Goal: Transaction & Acquisition: Purchase product/service

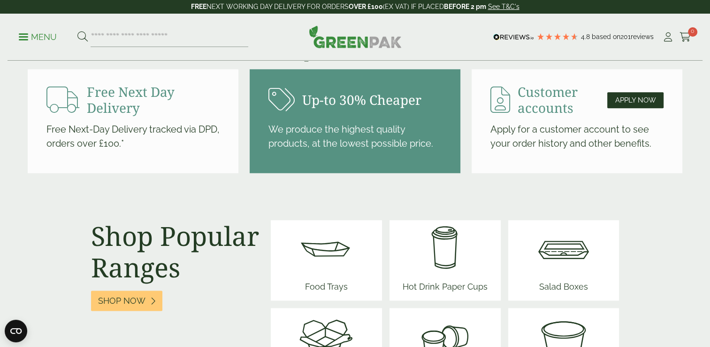
scroll to position [1040, 0]
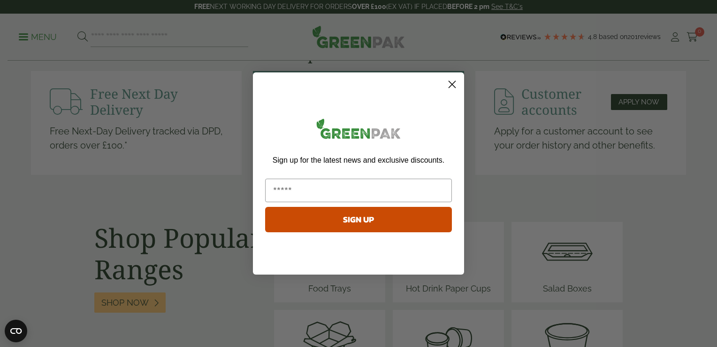
click at [453, 82] on circle "Close dialog" at bounding box center [452, 84] width 15 height 15
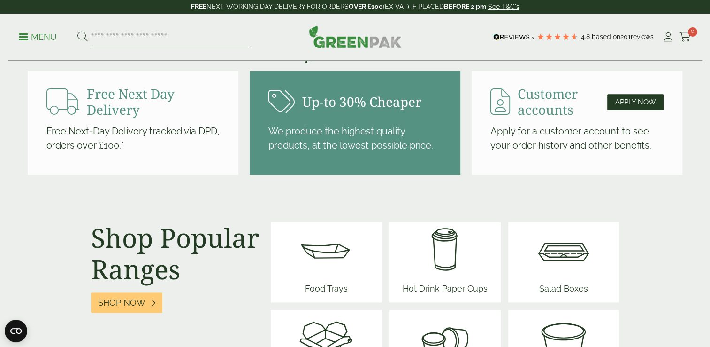
click at [169, 37] on input "search" at bounding box center [170, 37] width 158 height 20
type input "****"
click at [77, 31] on button at bounding box center [82, 37] width 10 height 12
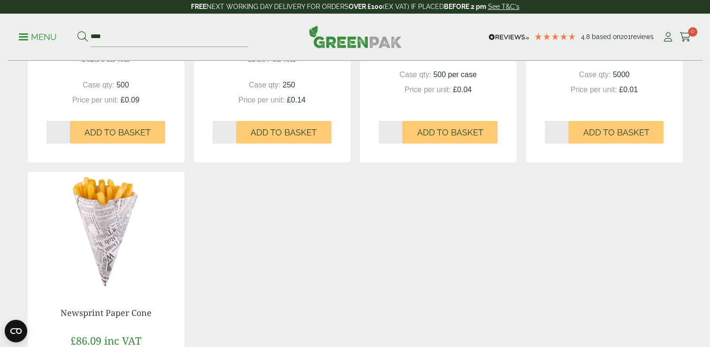
scroll to position [359, 0]
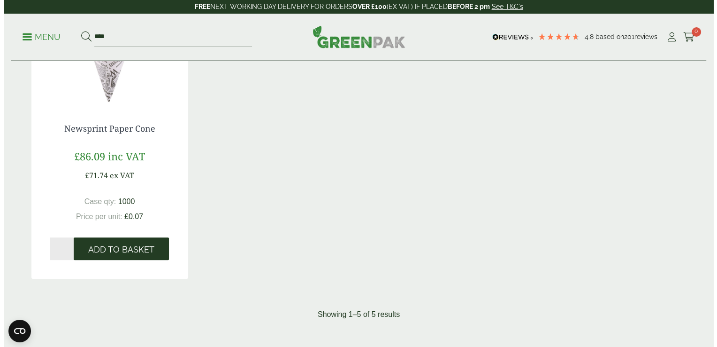
scroll to position [543, 0]
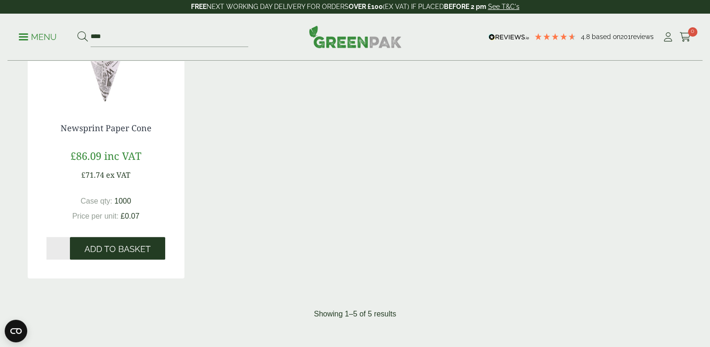
click at [131, 245] on span "Add to Basket" at bounding box center [118, 249] width 66 height 10
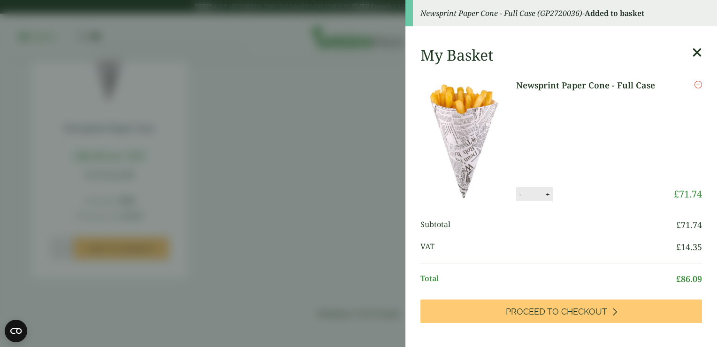
click at [695, 85] on icon "Remove this item" at bounding box center [699, 85] width 8 height 8
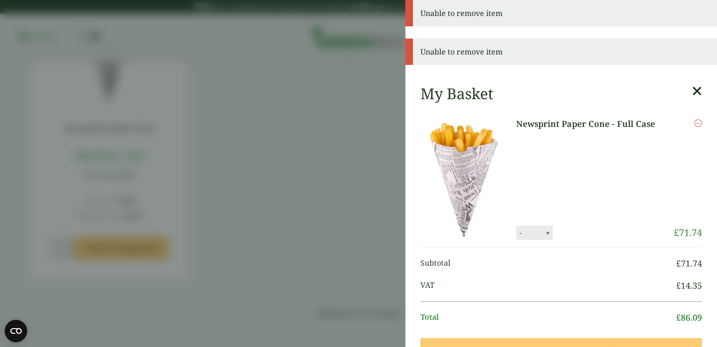
click at [695, 120] on icon "Remove this item" at bounding box center [699, 123] width 8 height 8
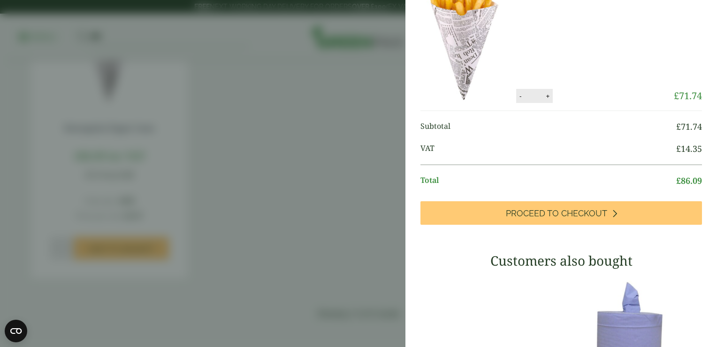
scroll to position [59, 0]
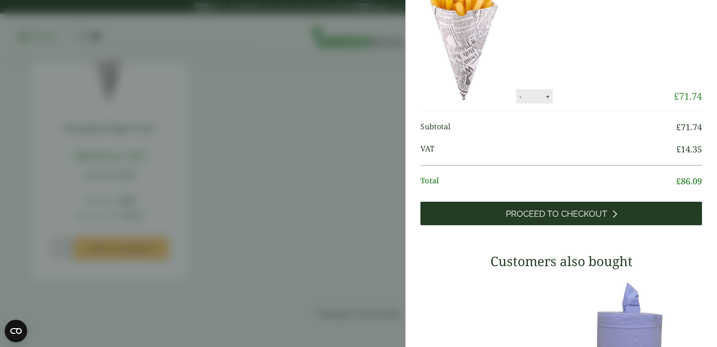
click at [585, 213] on span "Proceed to Checkout" at bounding box center [556, 213] width 101 height 10
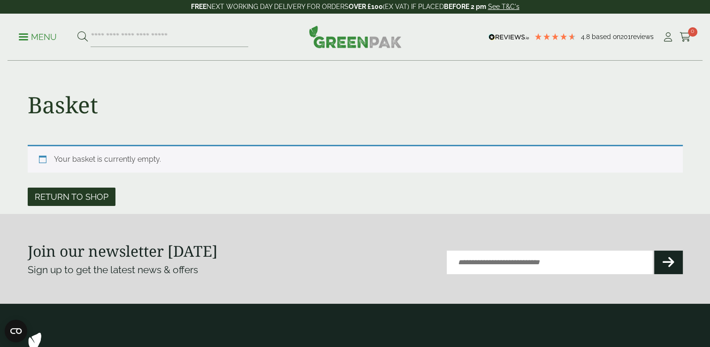
click at [87, 191] on link "Return to shop" at bounding box center [72, 196] width 88 height 18
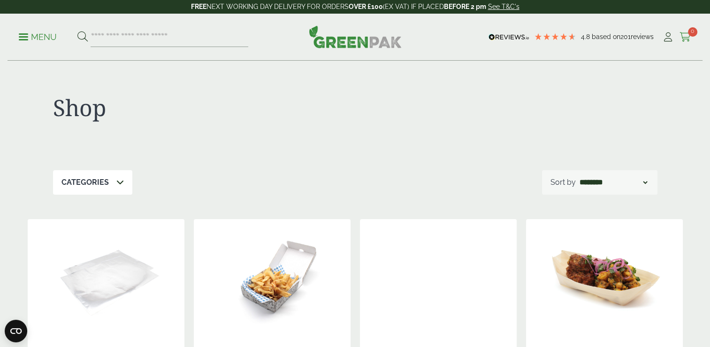
click at [696, 32] on span "0" at bounding box center [692, 31] width 9 height 9
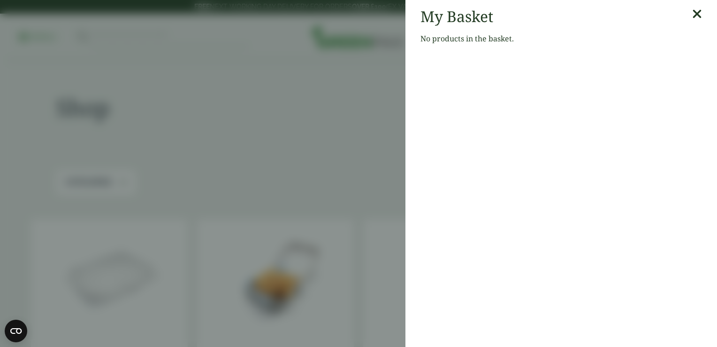
click at [396, 110] on aside "My Basket No products in the basket." at bounding box center [358, 173] width 717 height 347
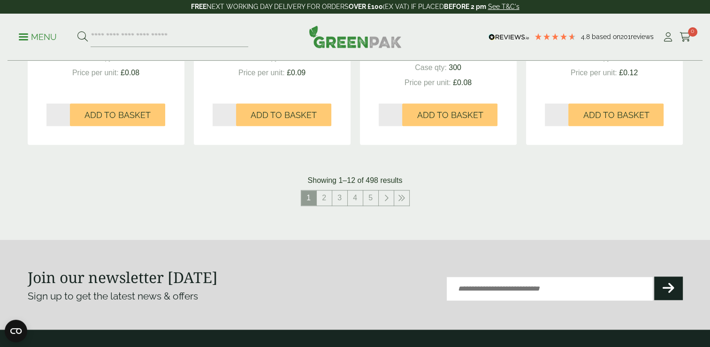
scroll to position [997, 0]
click at [320, 196] on link "2" at bounding box center [324, 197] width 15 height 15
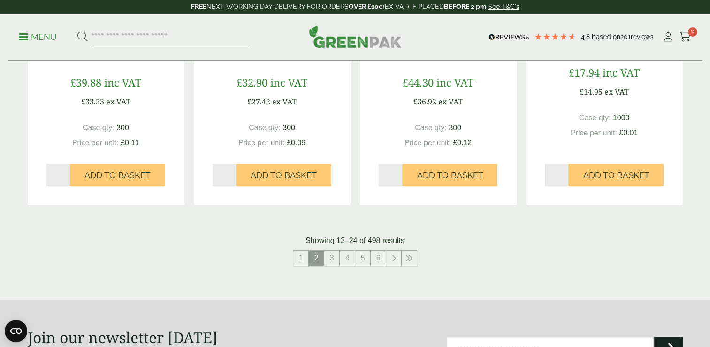
scroll to position [914, 0]
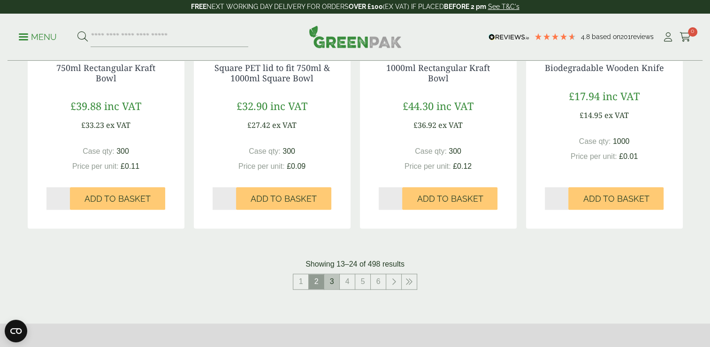
click at [336, 286] on link "3" at bounding box center [331, 281] width 15 height 15
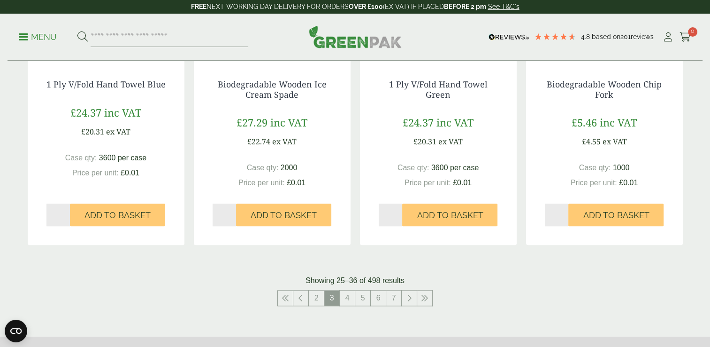
scroll to position [898, 0]
click at [347, 295] on link "4" at bounding box center [347, 297] width 15 height 15
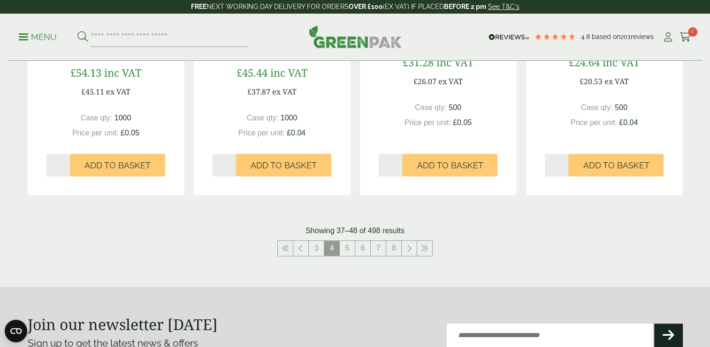
scroll to position [947, 0]
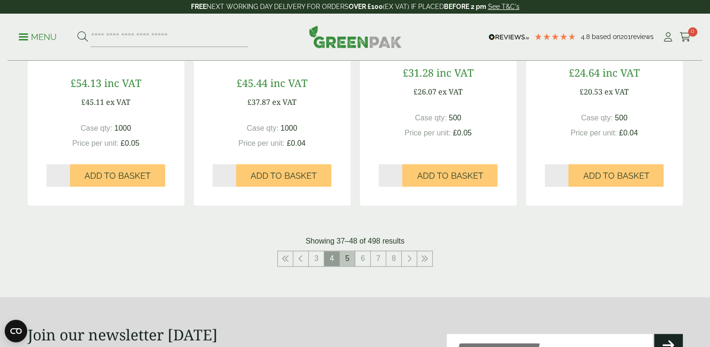
click at [348, 258] on link "5" at bounding box center [347, 258] width 15 height 15
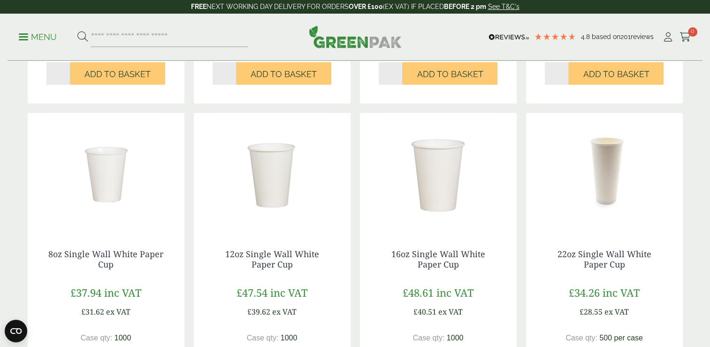
scroll to position [717, 0]
click at [348, 258] on div "12oz Single Wall White Paper Cup £47.54 inc VAT £39.62 ex VAT Case qty: 1000 Pr…" at bounding box center [272, 323] width 157 height 184
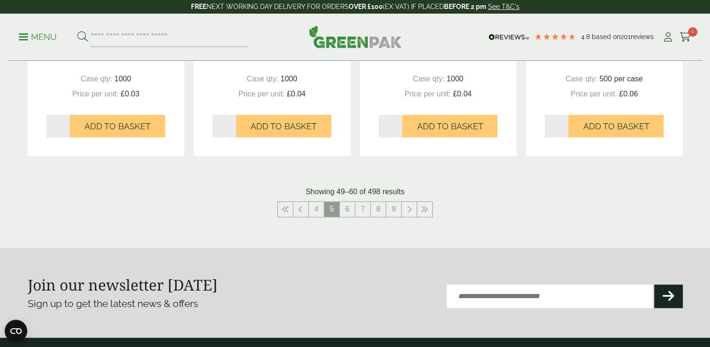
scroll to position [977, 0]
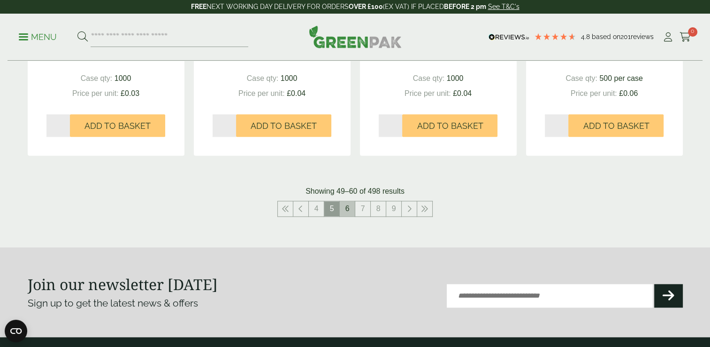
click at [347, 214] on link "6" at bounding box center [347, 208] width 15 height 15
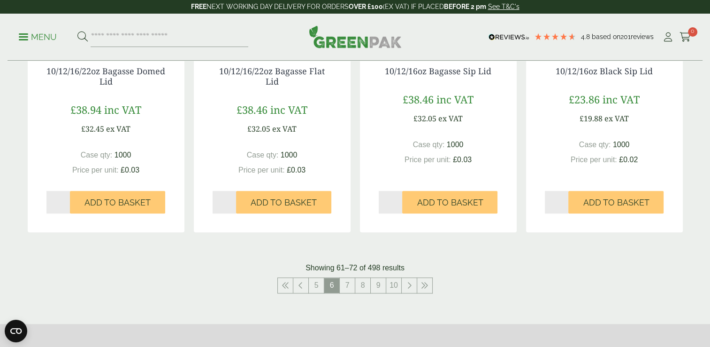
scroll to position [902, 0]
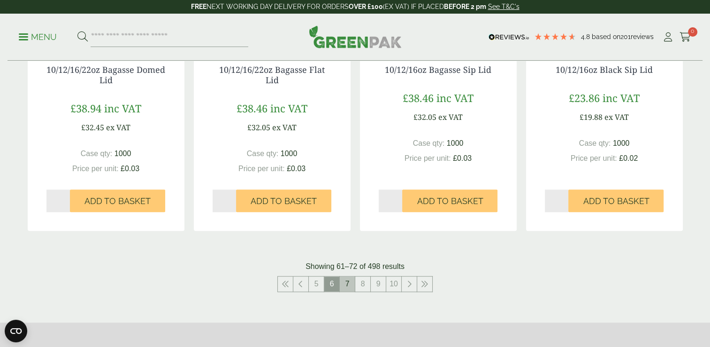
click at [351, 281] on link "7" at bounding box center [347, 283] width 15 height 15
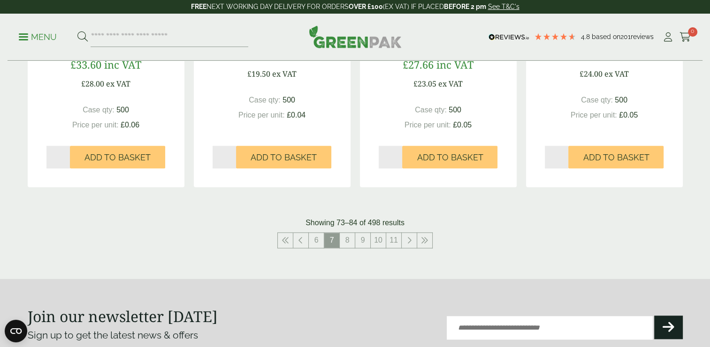
scroll to position [949, 0]
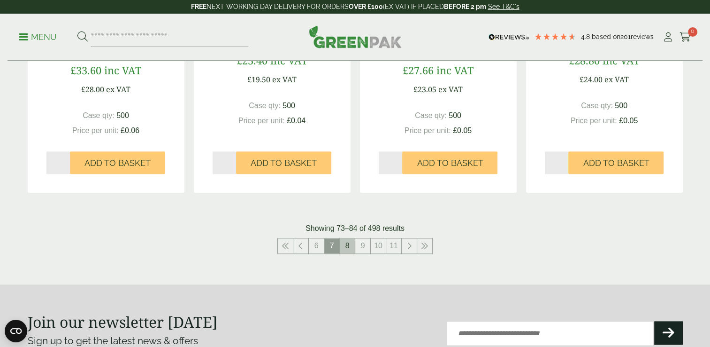
click at [346, 246] on link "8" at bounding box center [347, 245] width 15 height 15
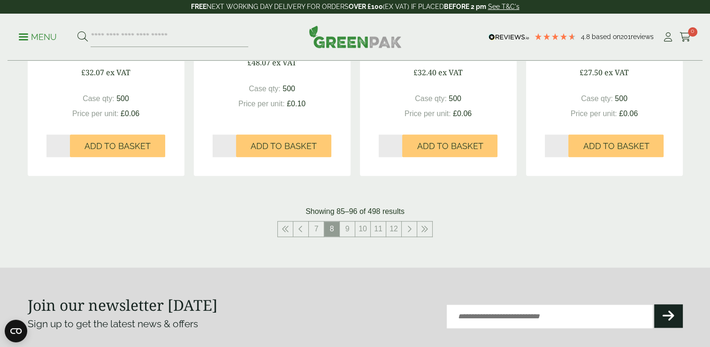
scroll to position [967, 0]
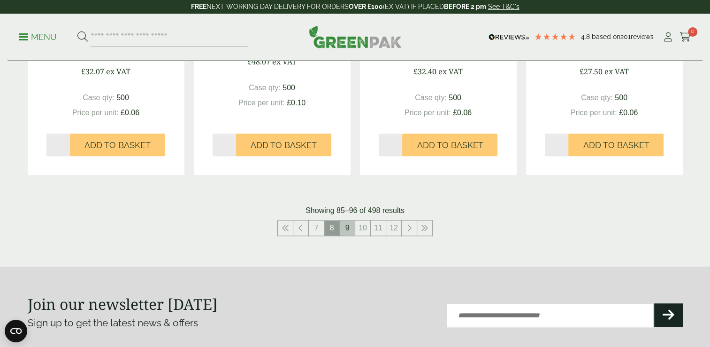
click at [353, 226] on link "9" at bounding box center [347, 227] width 15 height 15
click at [353, 226] on link "10" at bounding box center [347, 227] width 15 height 15
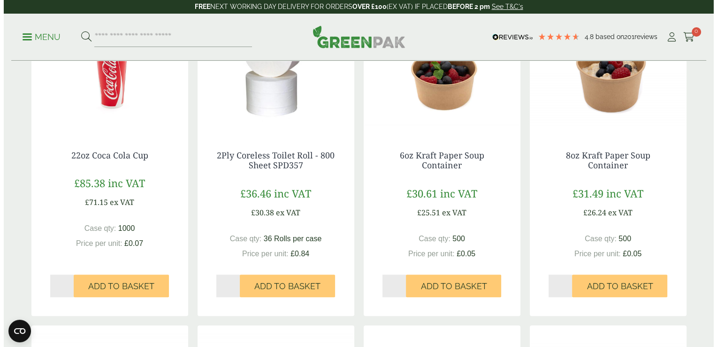
scroll to position [527, 0]
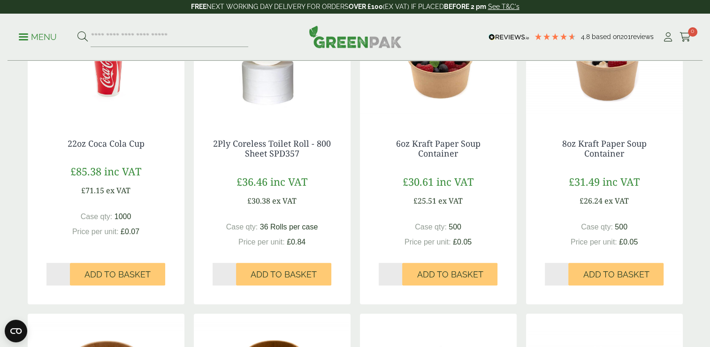
click at [26, 35] on p "Menu" at bounding box center [38, 36] width 38 height 11
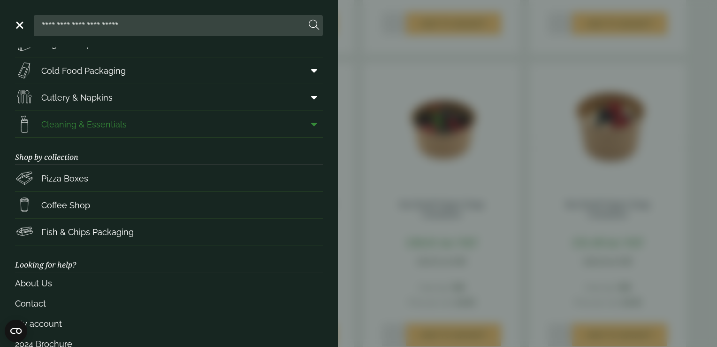
scroll to position [118, 0]
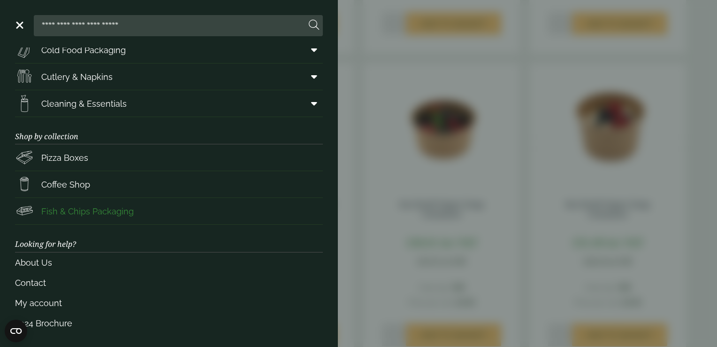
click at [93, 208] on span "Fish & Chips Packaging" at bounding box center [87, 211] width 93 height 13
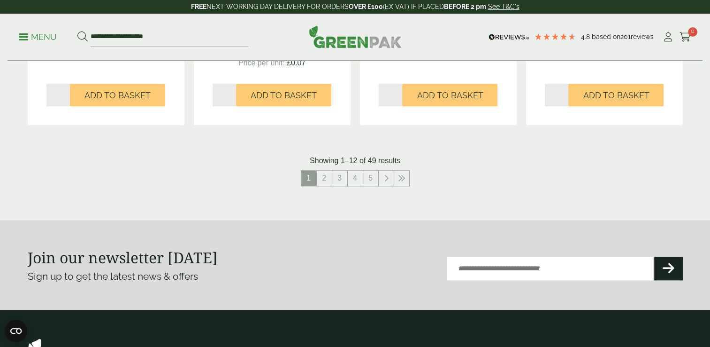
scroll to position [1028, 0]
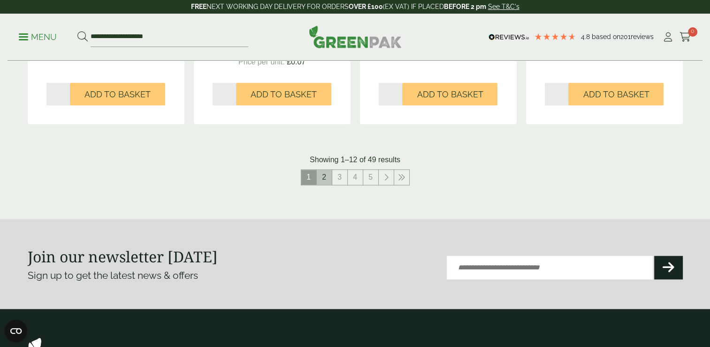
click at [328, 180] on link "2" at bounding box center [324, 177] width 15 height 15
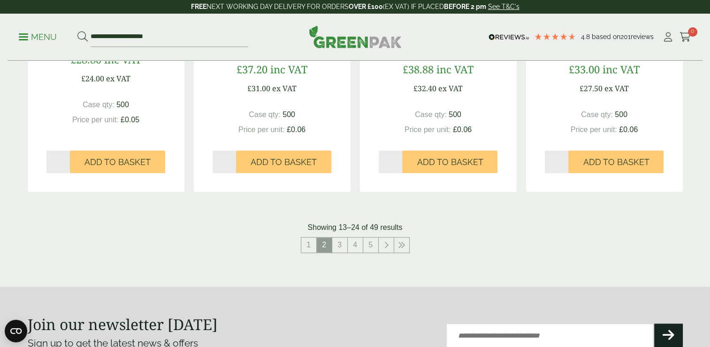
scroll to position [951, 0]
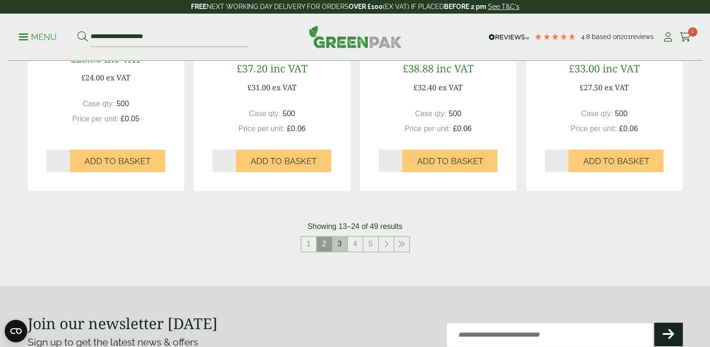
click at [340, 242] on link "3" at bounding box center [339, 243] width 15 height 15
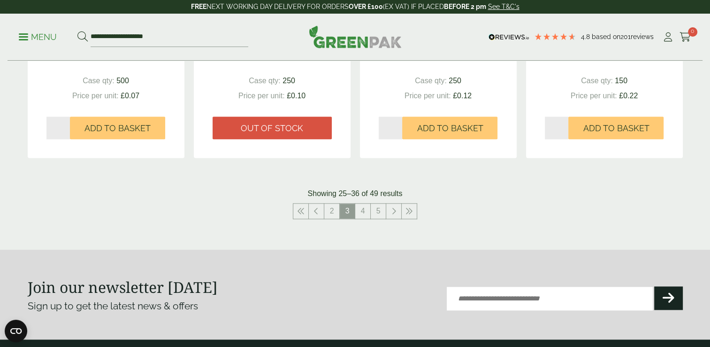
scroll to position [987, 0]
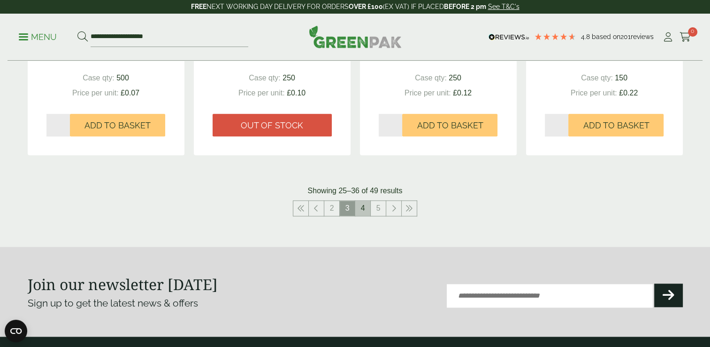
click at [364, 206] on link "4" at bounding box center [362, 208] width 15 height 15
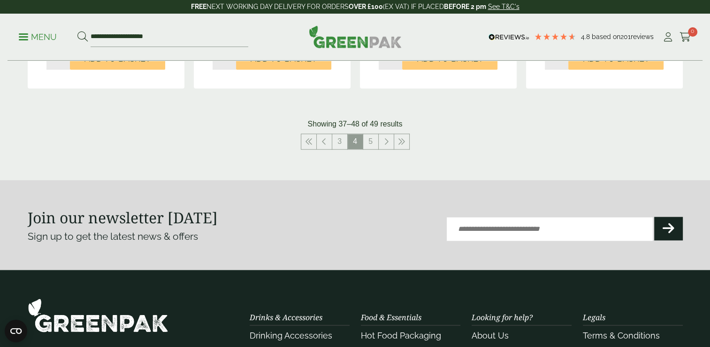
scroll to position [1054, 0]
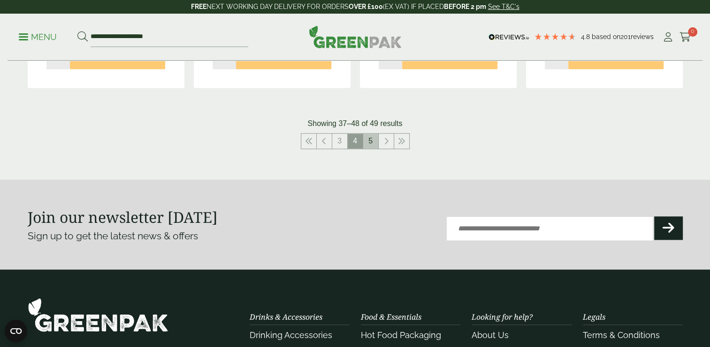
click at [371, 139] on link "5" at bounding box center [370, 140] width 15 height 15
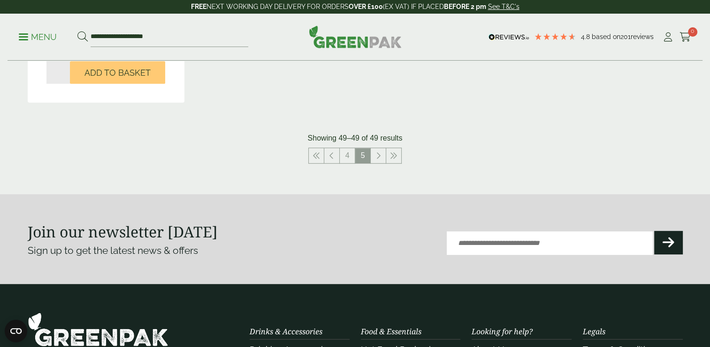
scroll to position [406, 0]
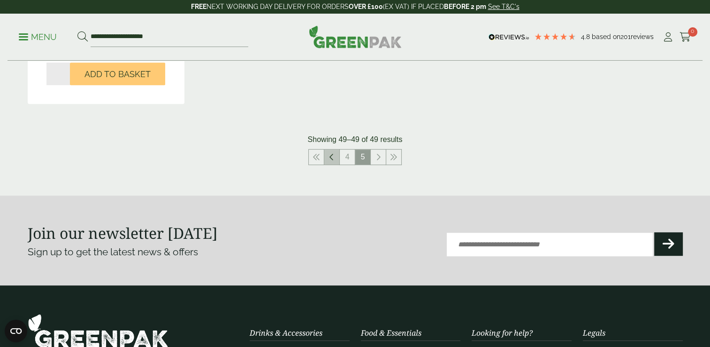
click at [333, 160] on icon at bounding box center [332, 157] width 5 height 8
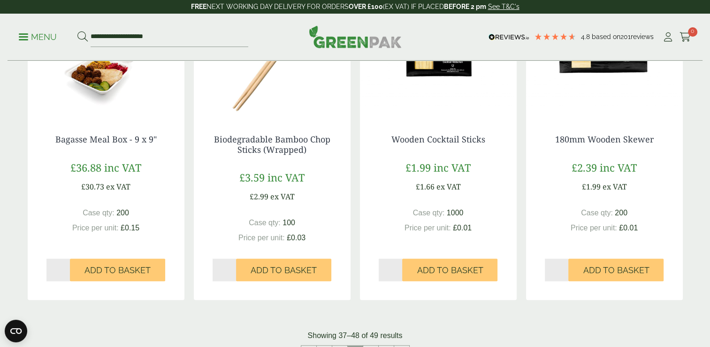
scroll to position [843, 0]
click at [299, 108] on img at bounding box center [272, 56] width 157 height 117
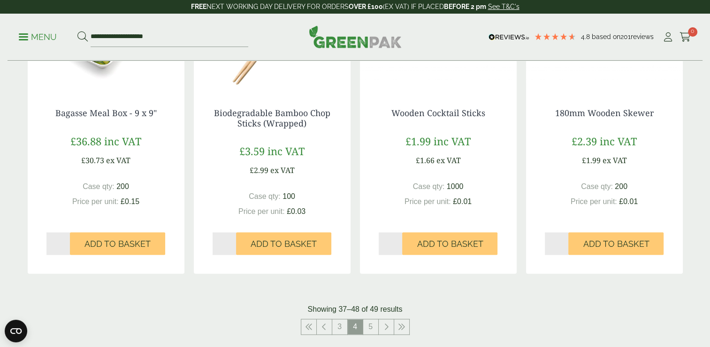
scroll to position [869, 0]
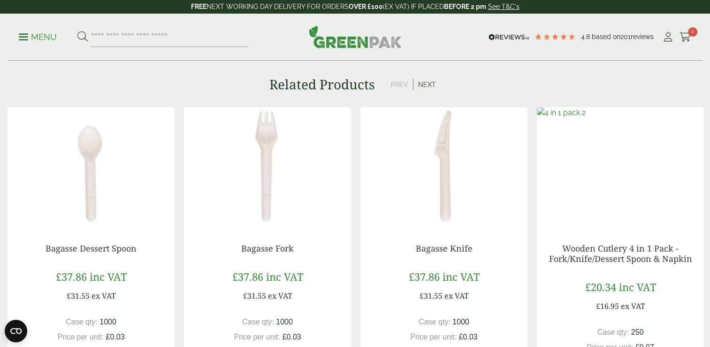
scroll to position [607, 0]
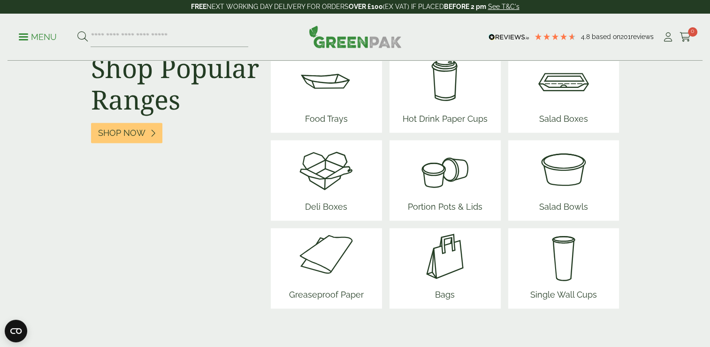
scroll to position [1211, 0]
click at [340, 110] on span "Food Trays" at bounding box center [326, 120] width 56 height 24
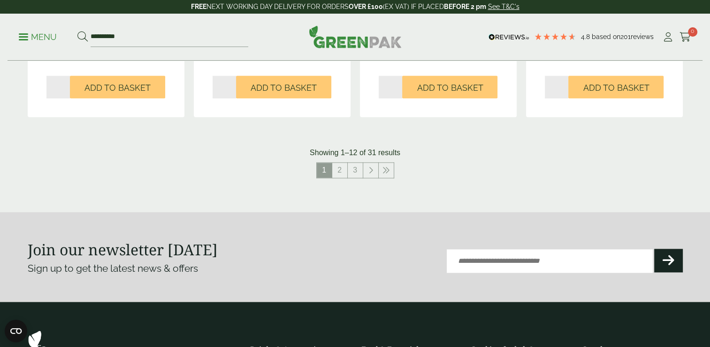
scroll to position [1083, 0]
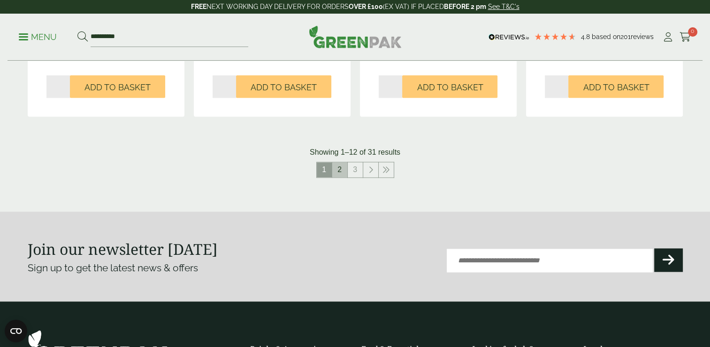
click at [341, 174] on link "2" at bounding box center [339, 169] width 15 height 15
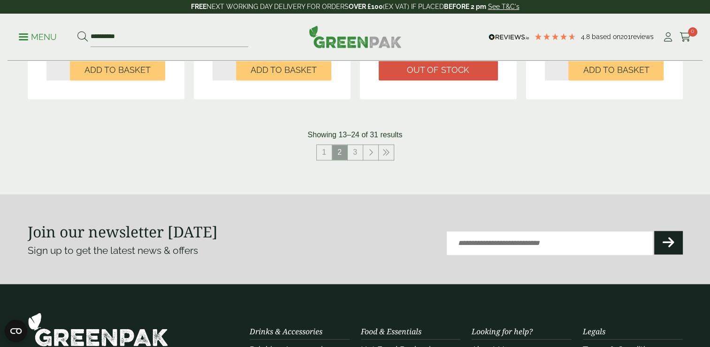
scroll to position [1097, 0]
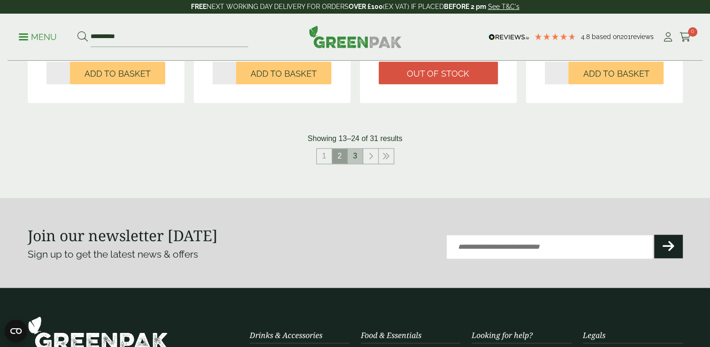
click at [355, 158] on link "3" at bounding box center [355, 155] width 15 height 15
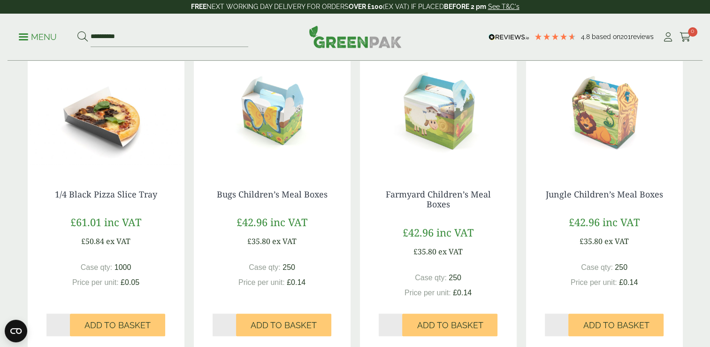
scroll to position [225, 0]
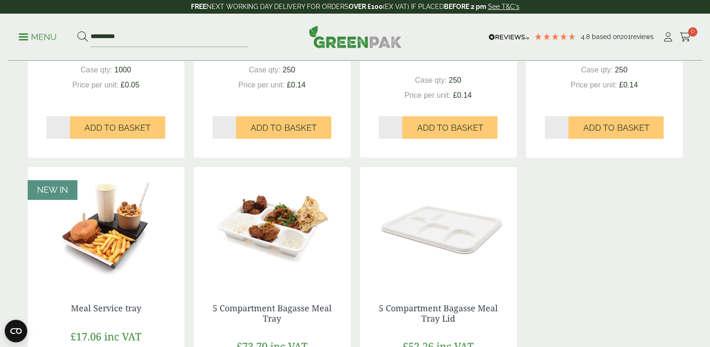
scroll to position [423, 0]
